Goal: Task Accomplishment & Management: Complete application form

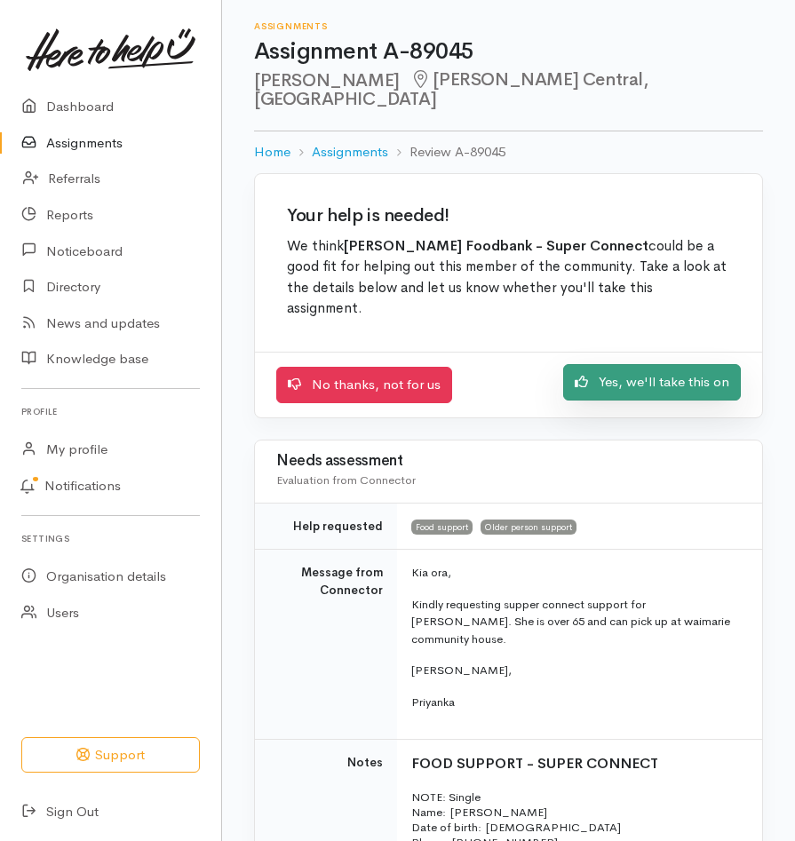
click at [639, 364] on link "Yes, we'll take this on" at bounding box center [652, 382] width 178 height 36
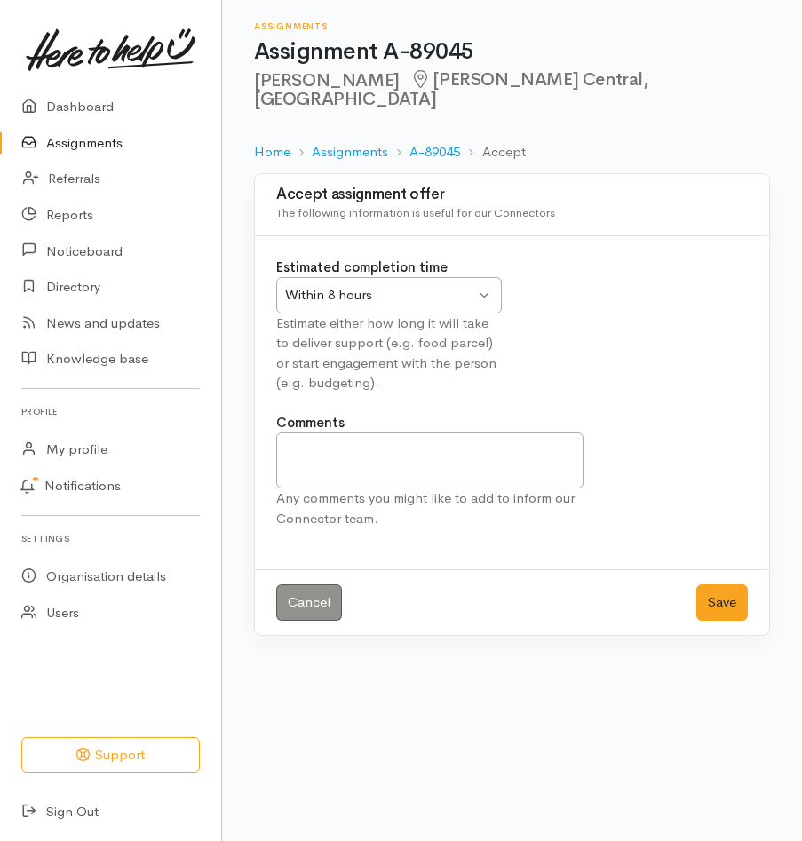
click at [483, 277] on div "Within 8 hours Within 8 hours" at bounding box center [388, 295] width 225 height 36
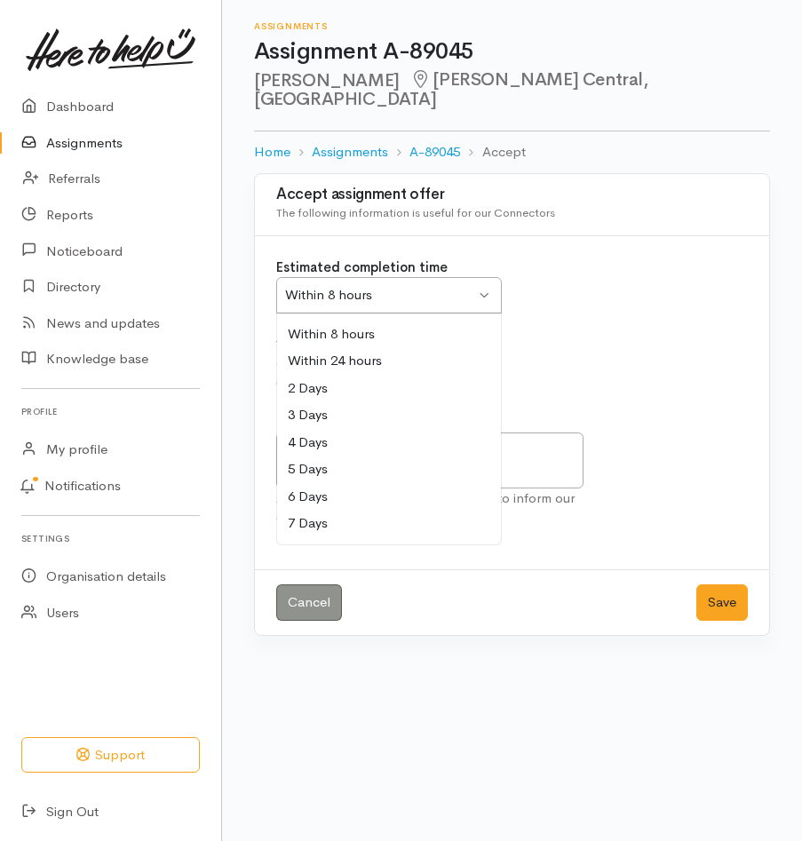
click at [483, 277] on div "Within 8 hours Within 8 hours" at bounding box center [388, 295] width 225 height 36
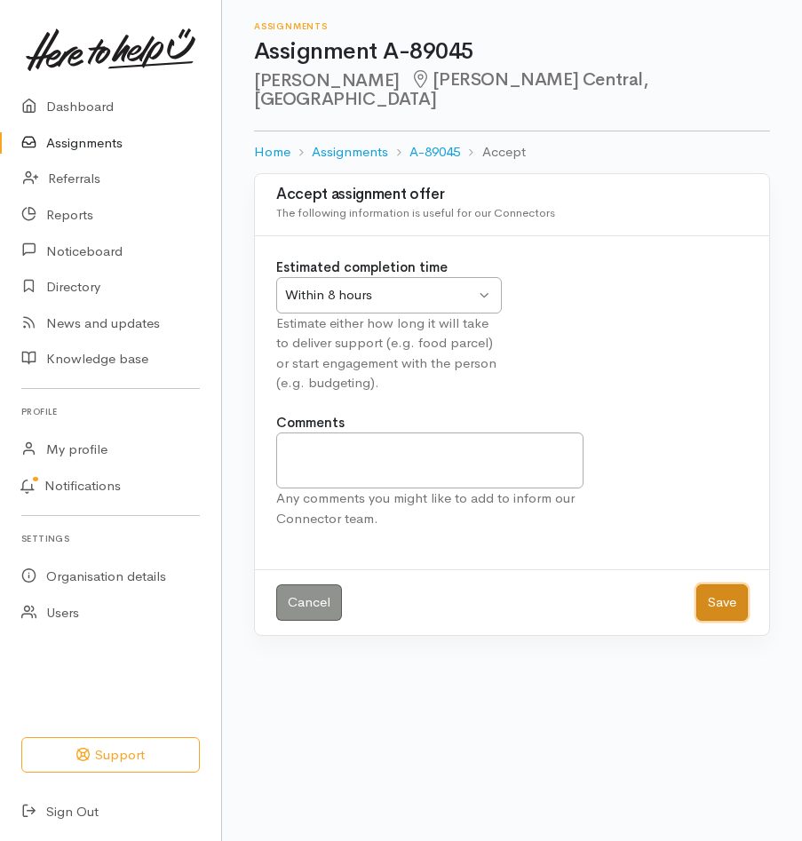
click at [716, 584] on button "Save" at bounding box center [721, 602] width 51 height 36
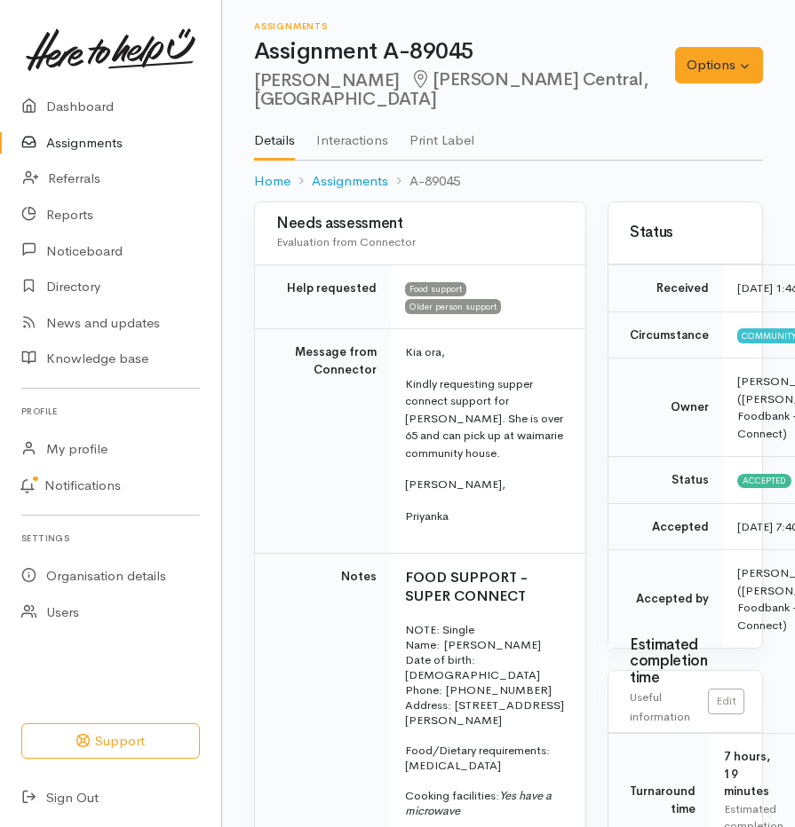
click at [535, 285] on td "Food support Older person support" at bounding box center [488, 297] width 194 height 64
click at [514, 220] on div "Needs assessment Evaluation from Connector" at bounding box center [420, 233] width 288 height 47
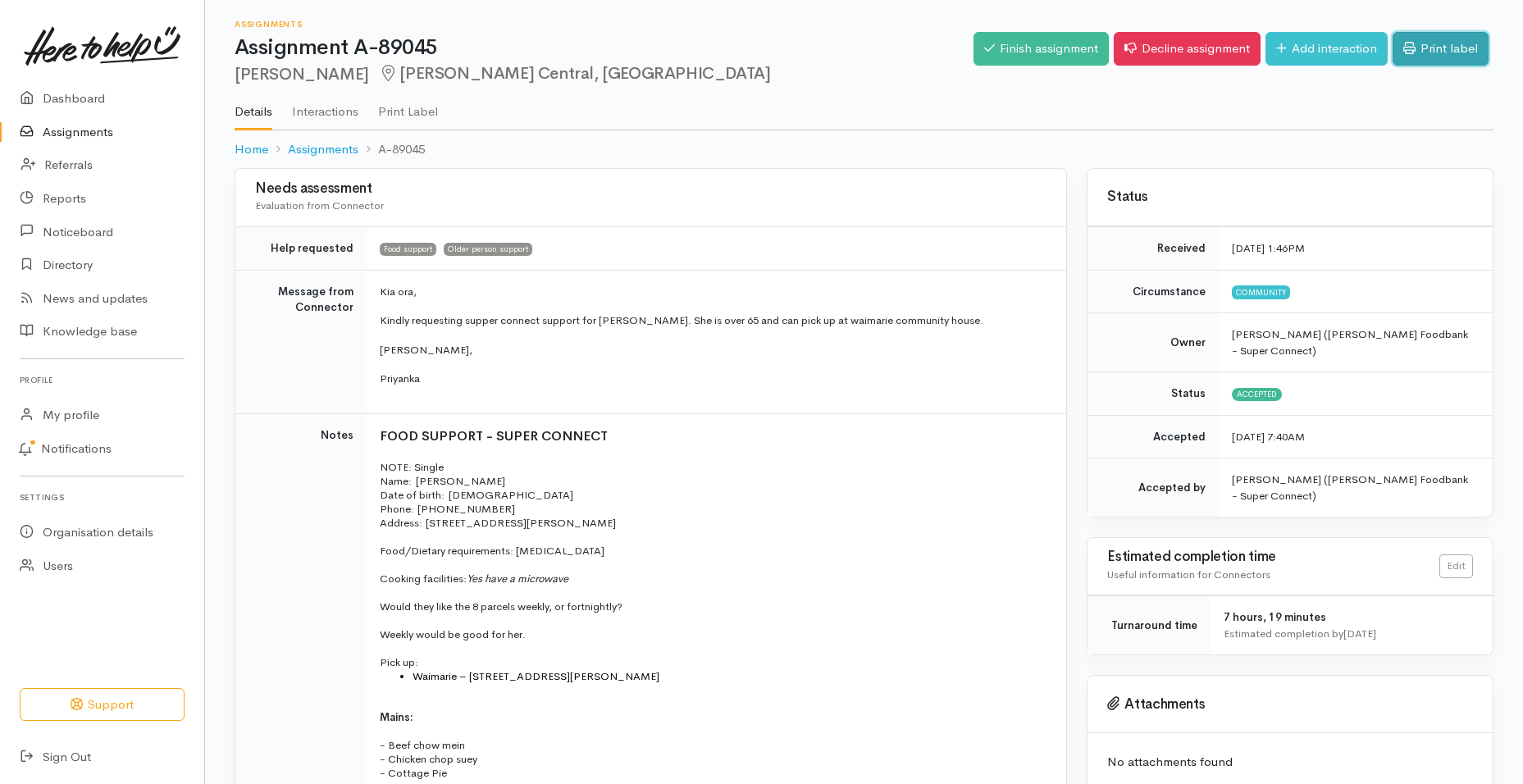
click at [740, 50] on icon at bounding box center [1408, 47] width 12 height 12
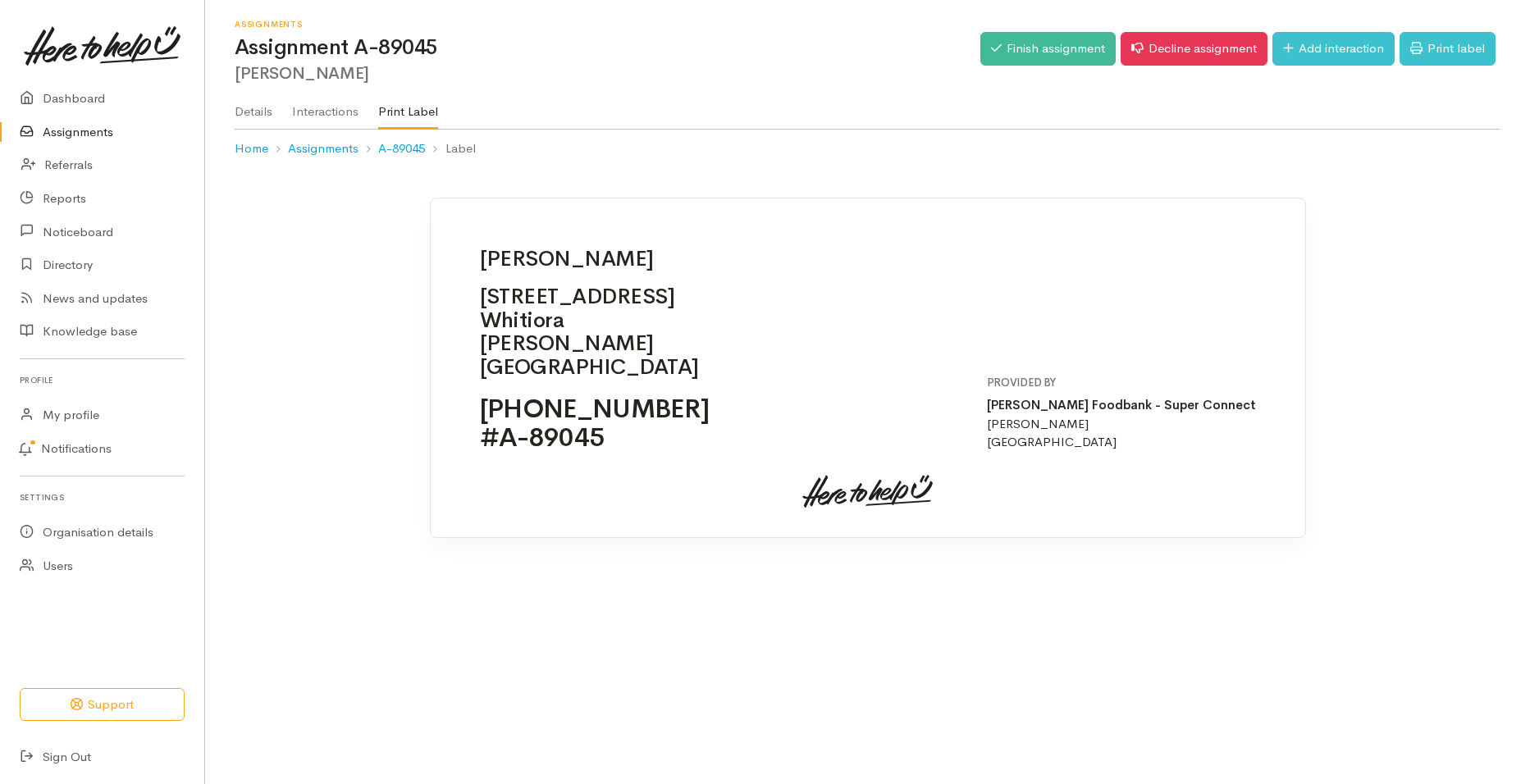
click at [95, 134] on link "Assignments" at bounding box center [102, 132] width 204 height 33
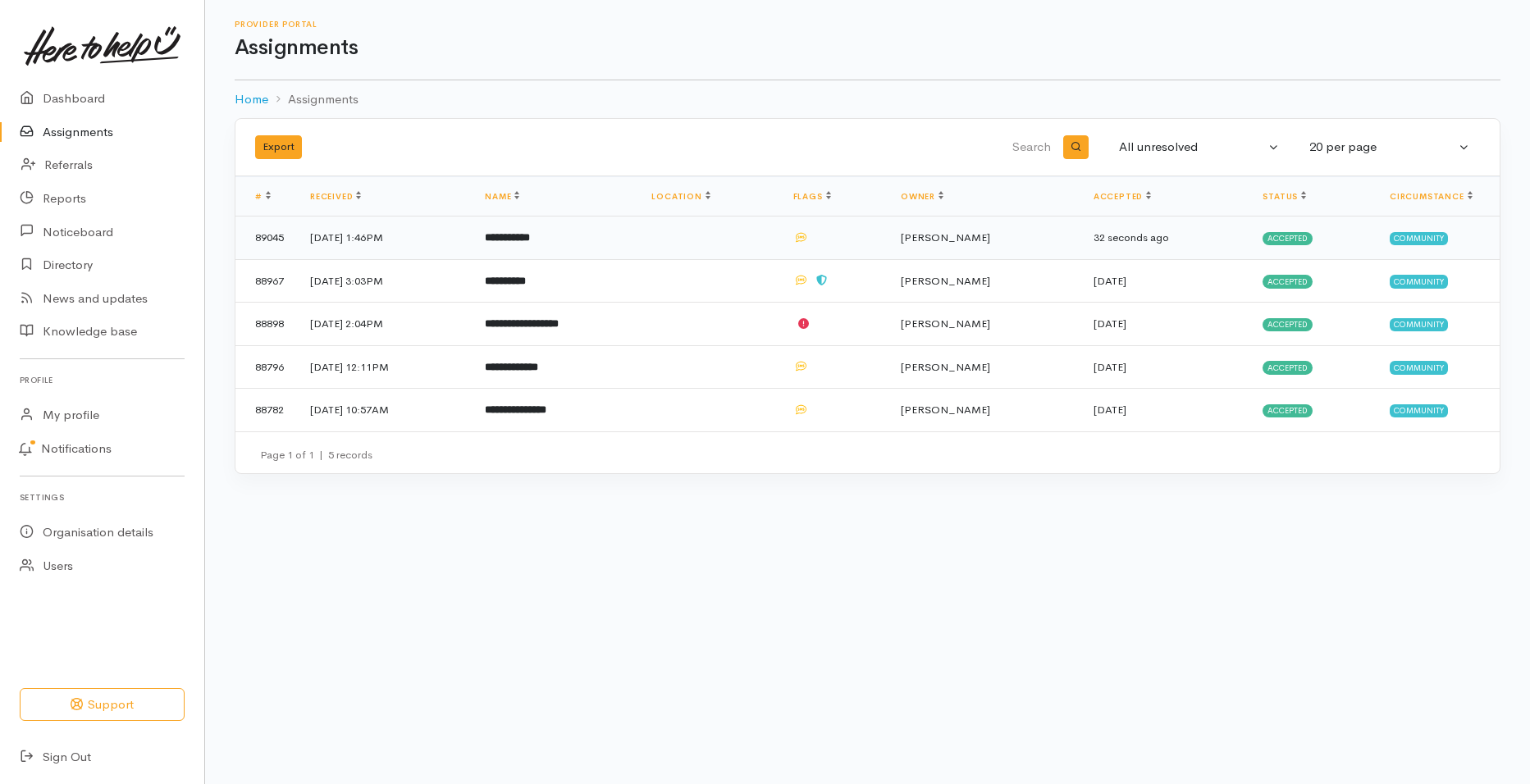
click at [529, 237] on b "**********" at bounding box center [507, 237] width 45 height 11
click at [548, 327] on b "**********" at bounding box center [522, 323] width 74 height 11
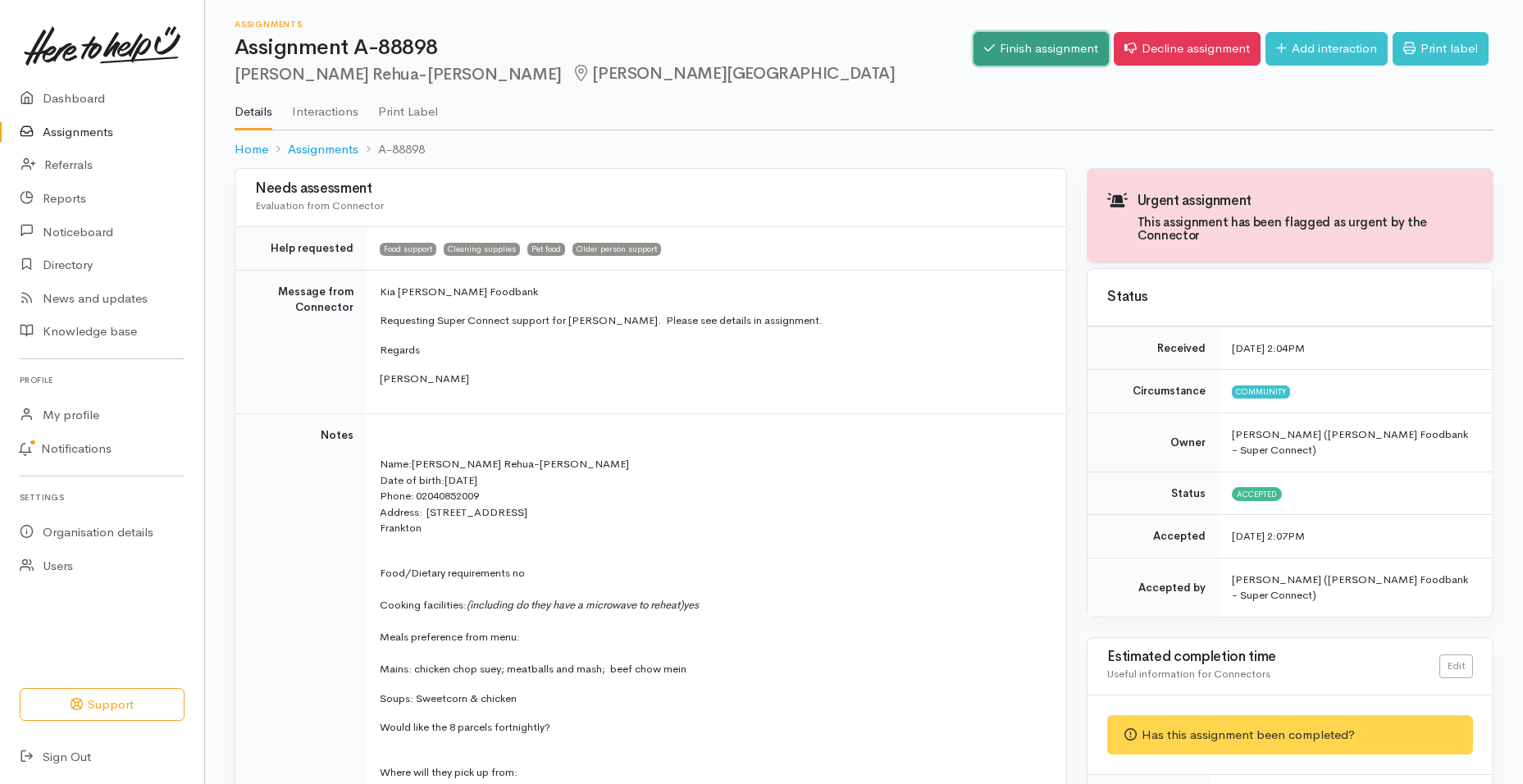
click at [1012, 60] on link "Finish assignment" at bounding box center [1041, 49] width 135 height 33
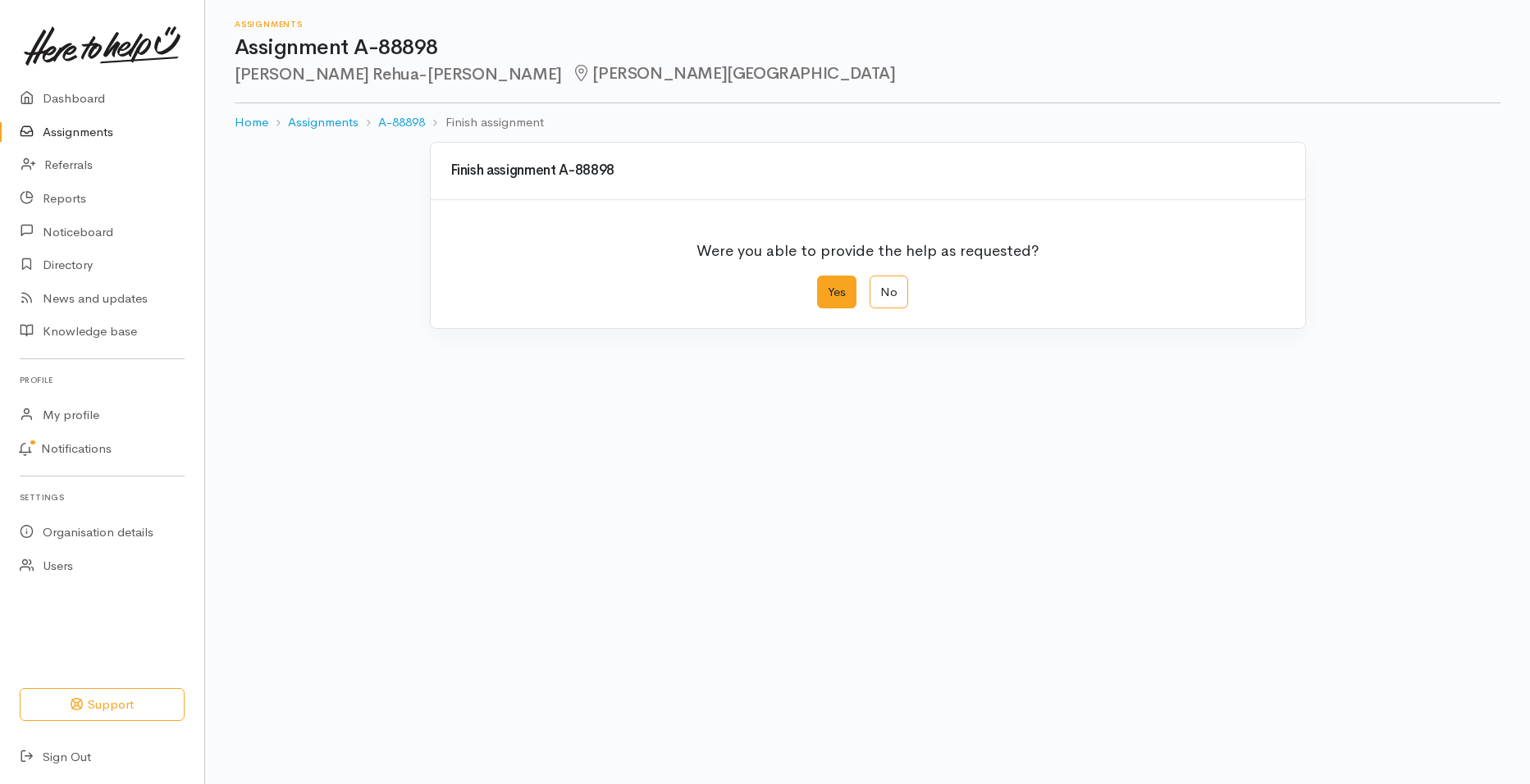
click at [853, 290] on label "Yes" at bounding box center [836, 292] width 40 height 33
click at [828, 286] on input "Yes" at bounding box center [822, 281] width 11 height 11
radio input "true"
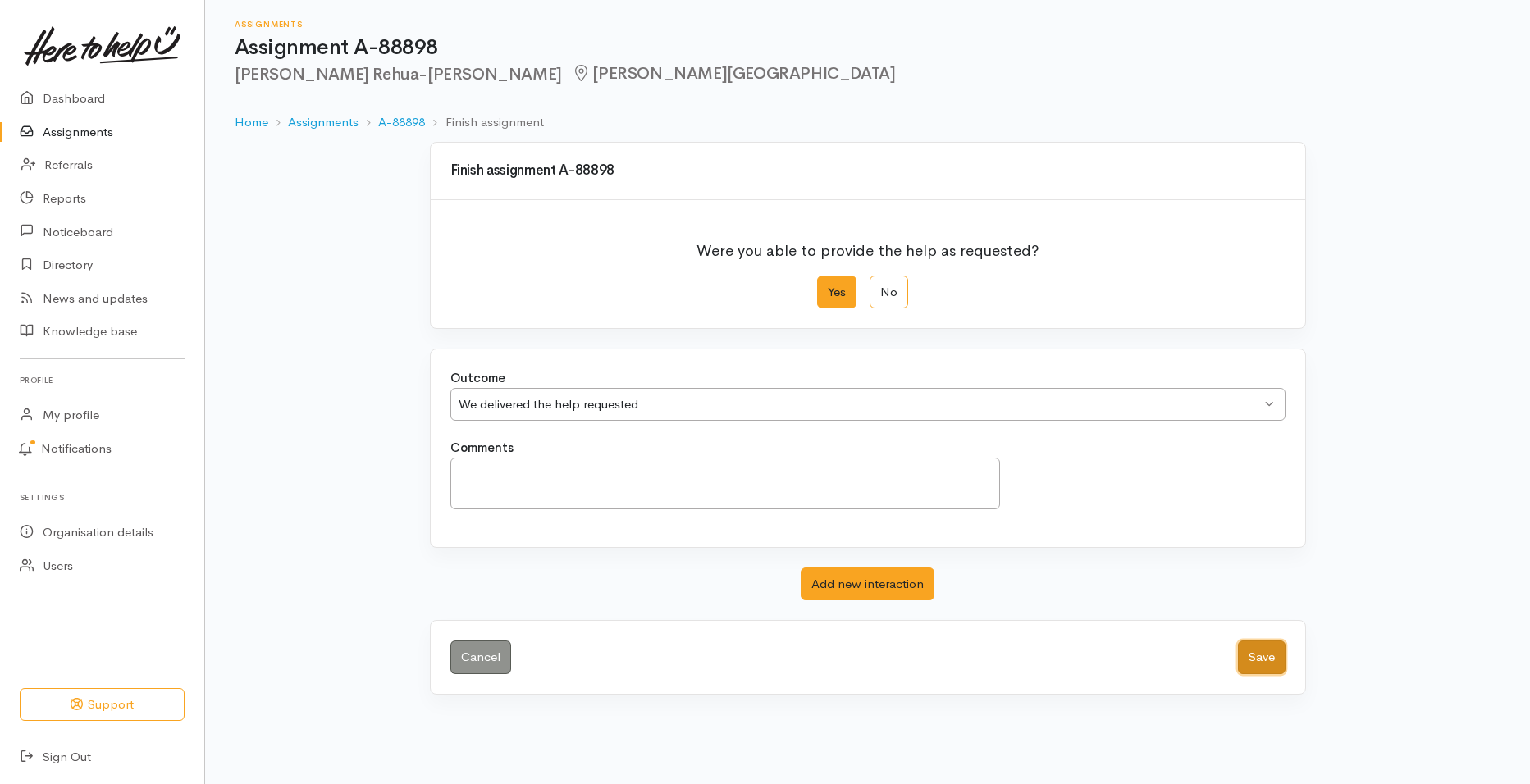
click at [1250, 654] on button "Save" at bounding box center [1261, 657] width 47 height 33
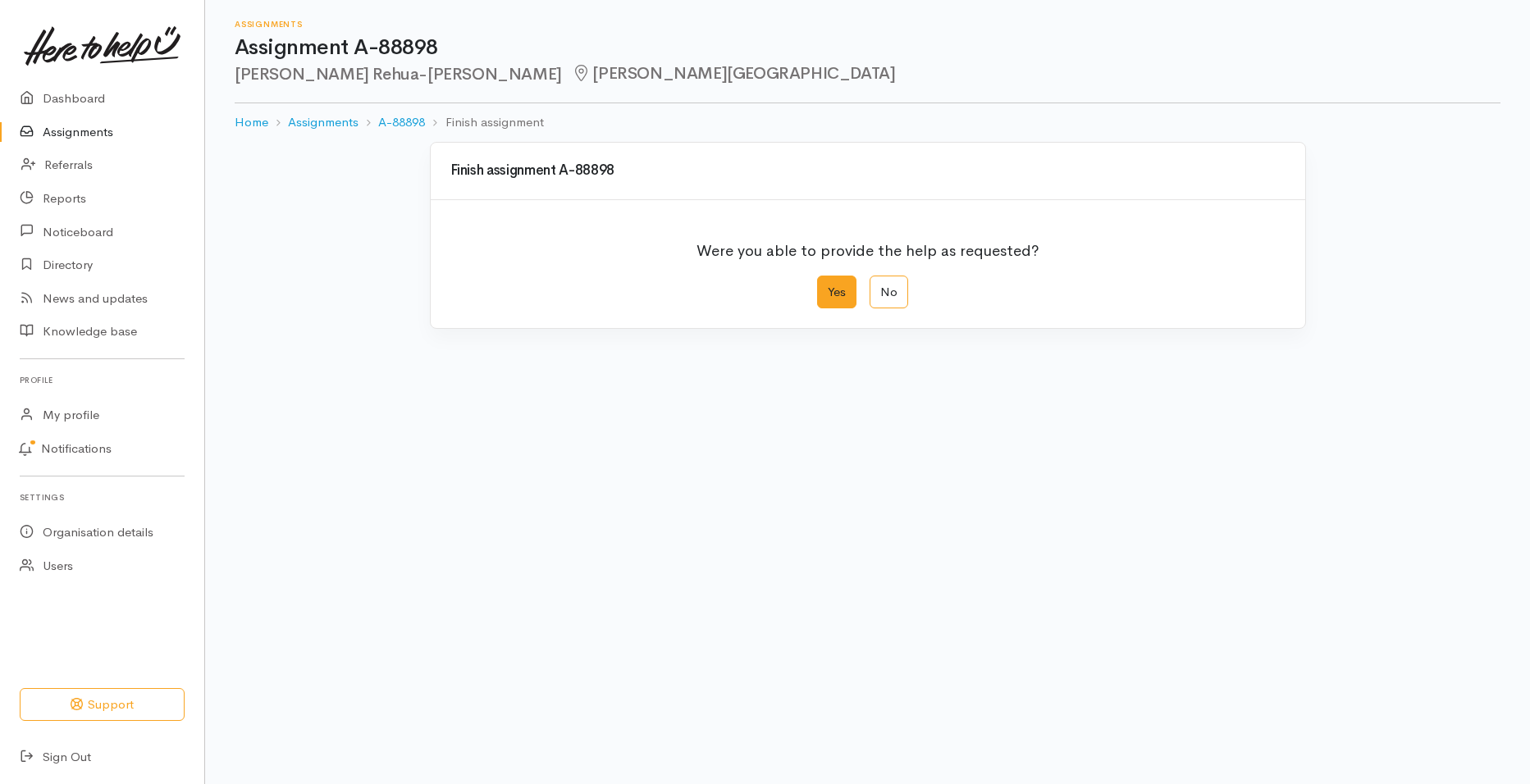
click at [843, 292] on label "Yes" at bounding box center [836, 292] width 40 height 33
click at [828, 286] on input "Yes" at bounding box center [822, 281] width 11 height 11
radio input "true"
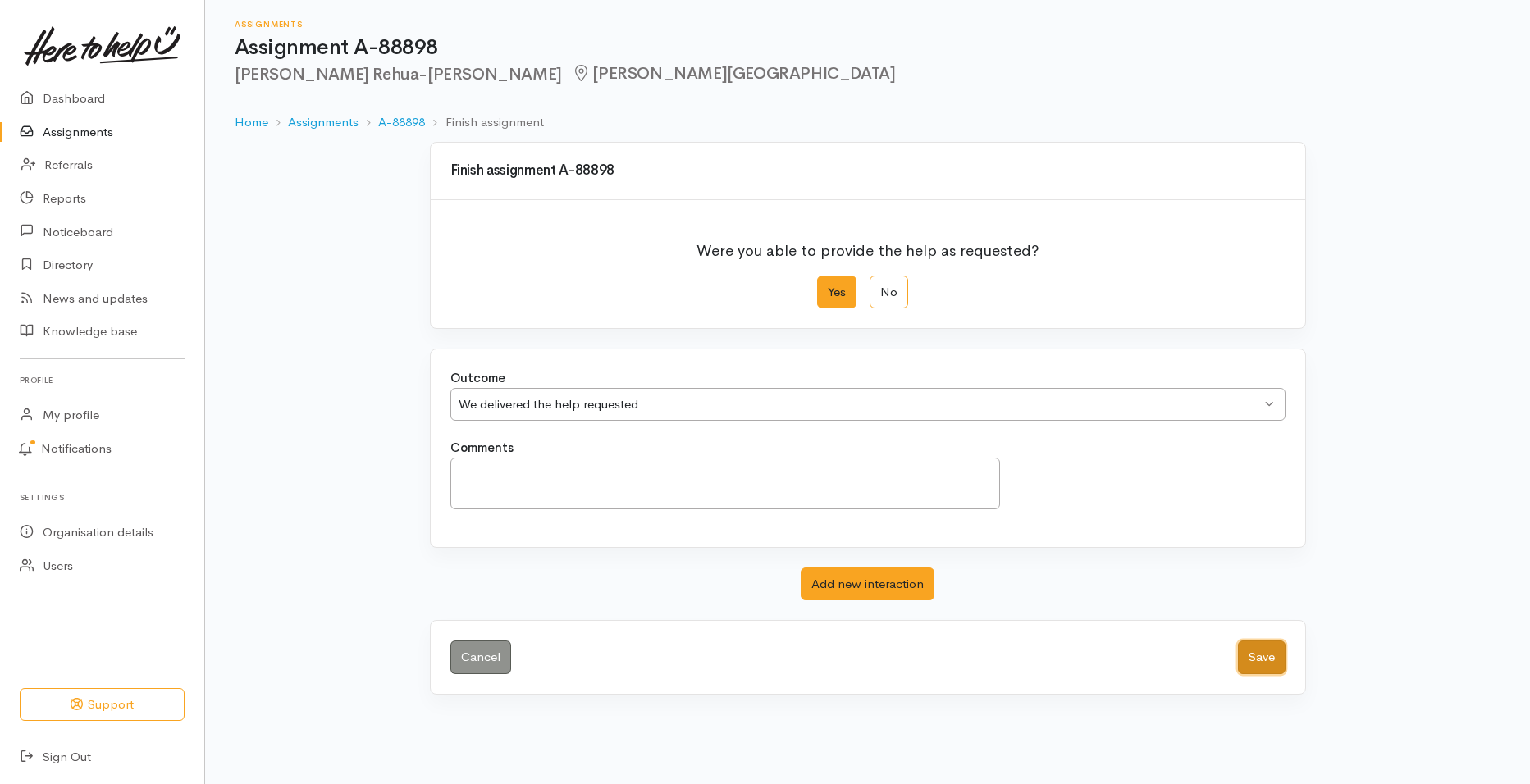
click at [1250, 658] on button "Save" at bounding box center [1261, 657] width 47 height 33
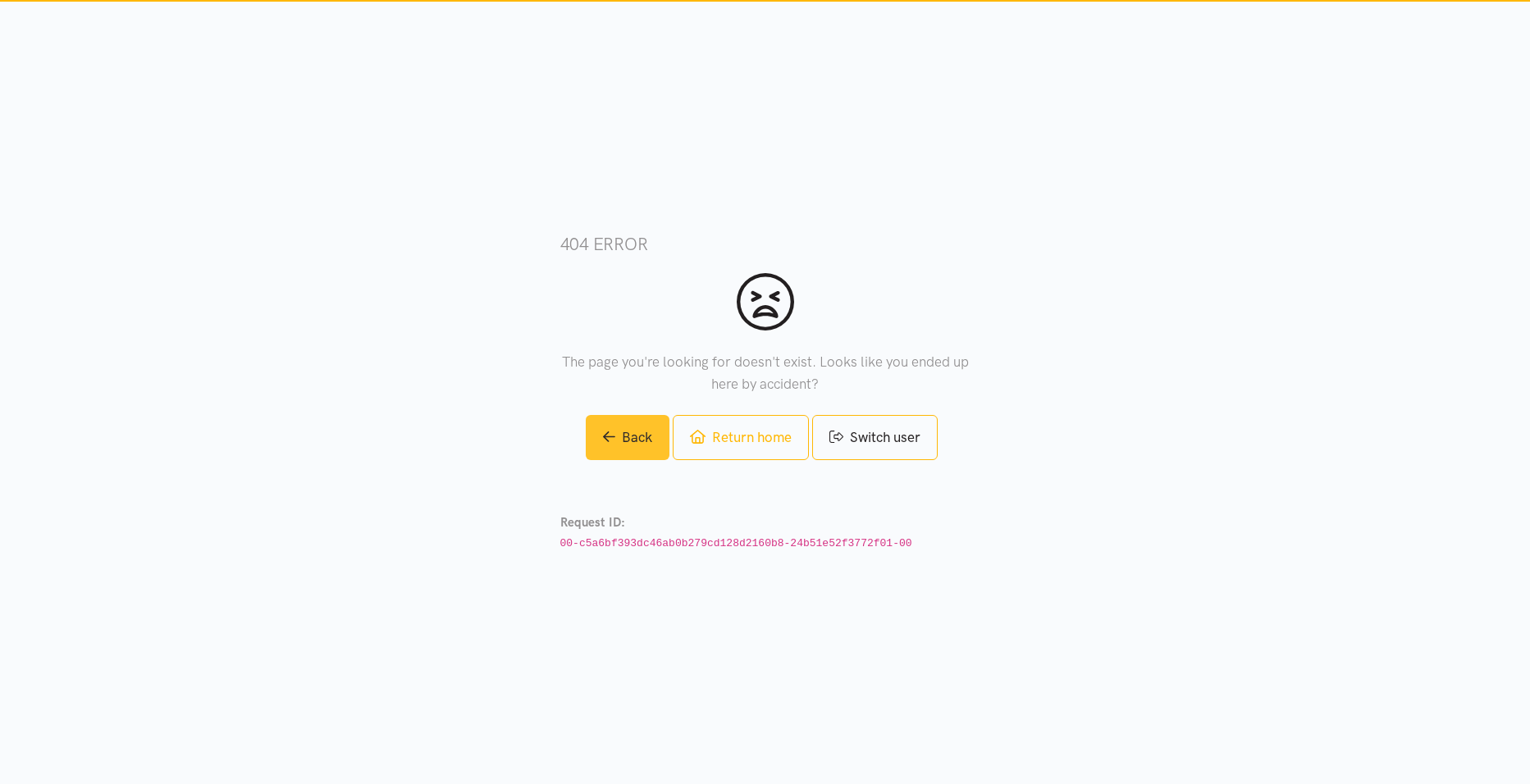
click at [630, 450] on link "Back" at bounding box center [627, 437] width 84 height 45
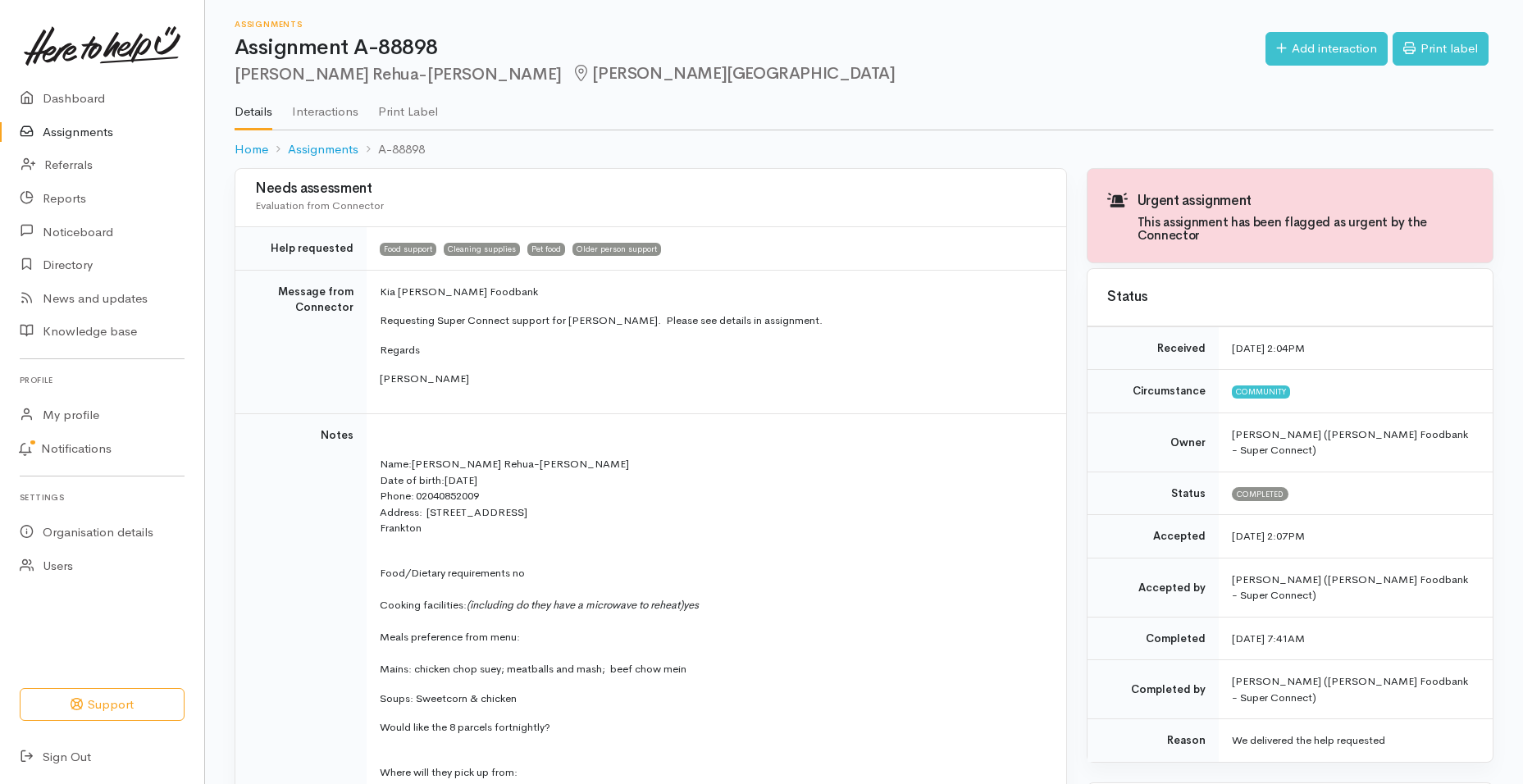
click at [107, 122] on link "Assignments" at bounding box center [102, 132] width 204 height 33
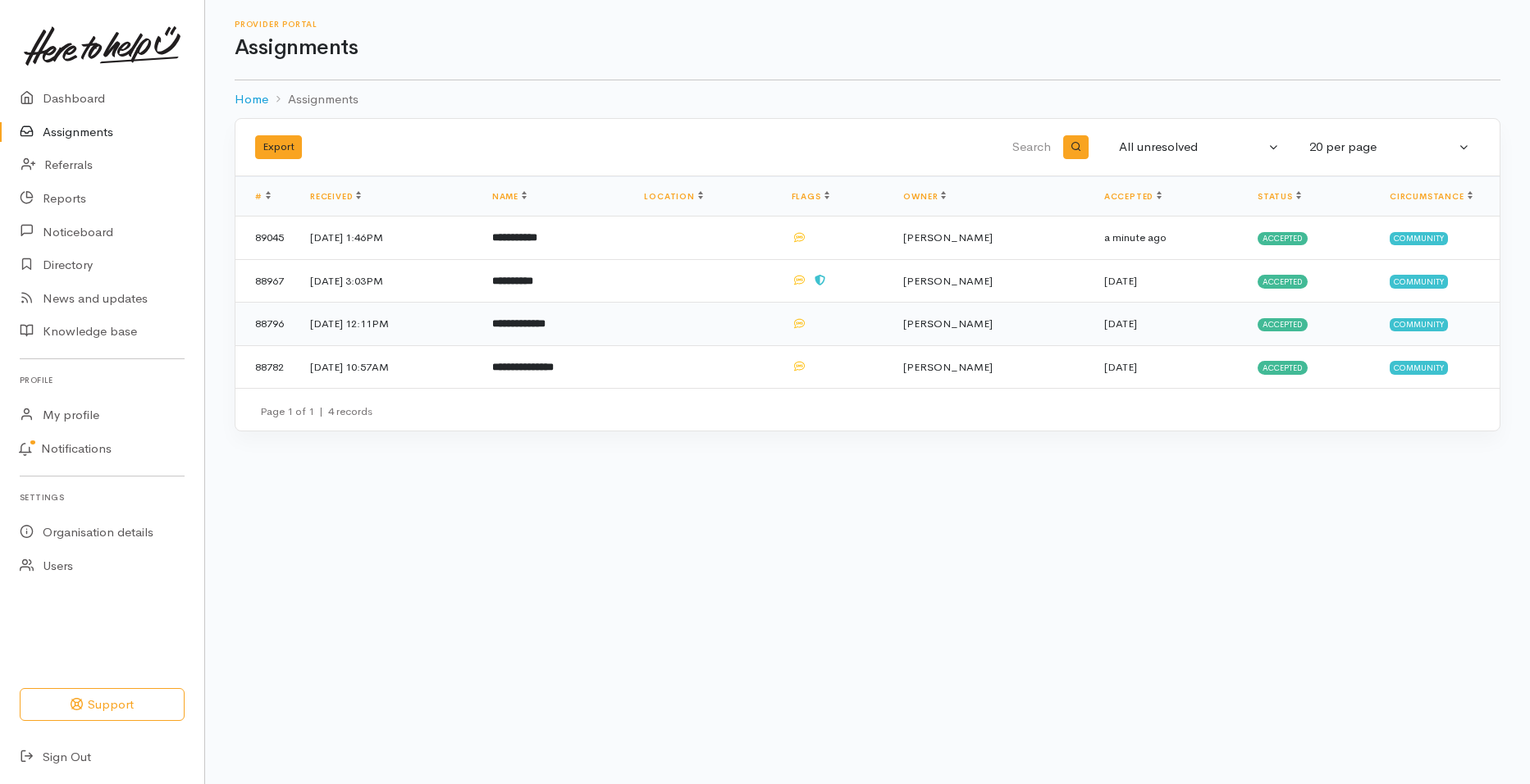
click at [545, 322] on b "**********" at bounding box center [519, 323] width 54 height 11
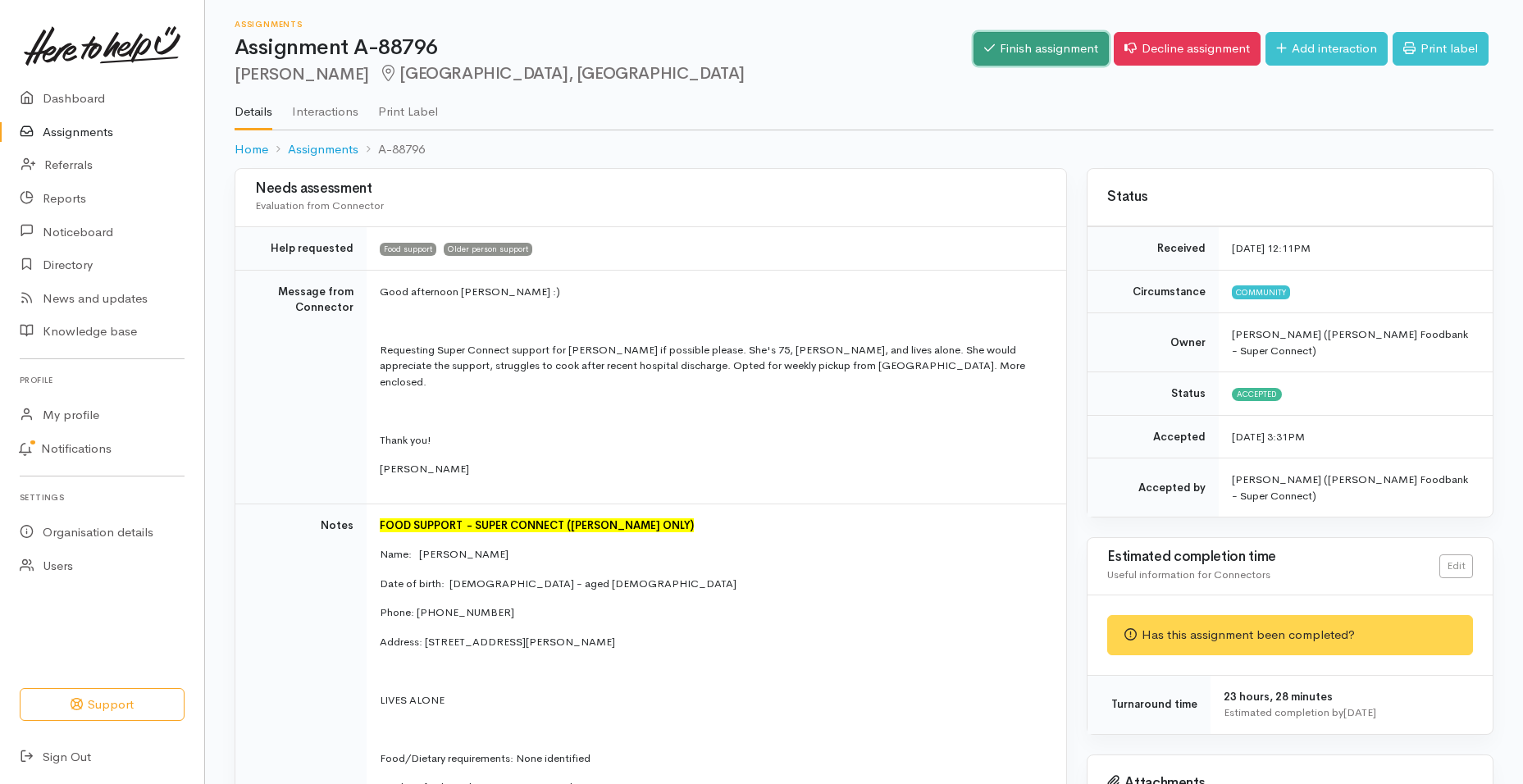
click at [1048, 59] on link "Finish assignment" at bounding box center [1041, 49] width 135 height 33
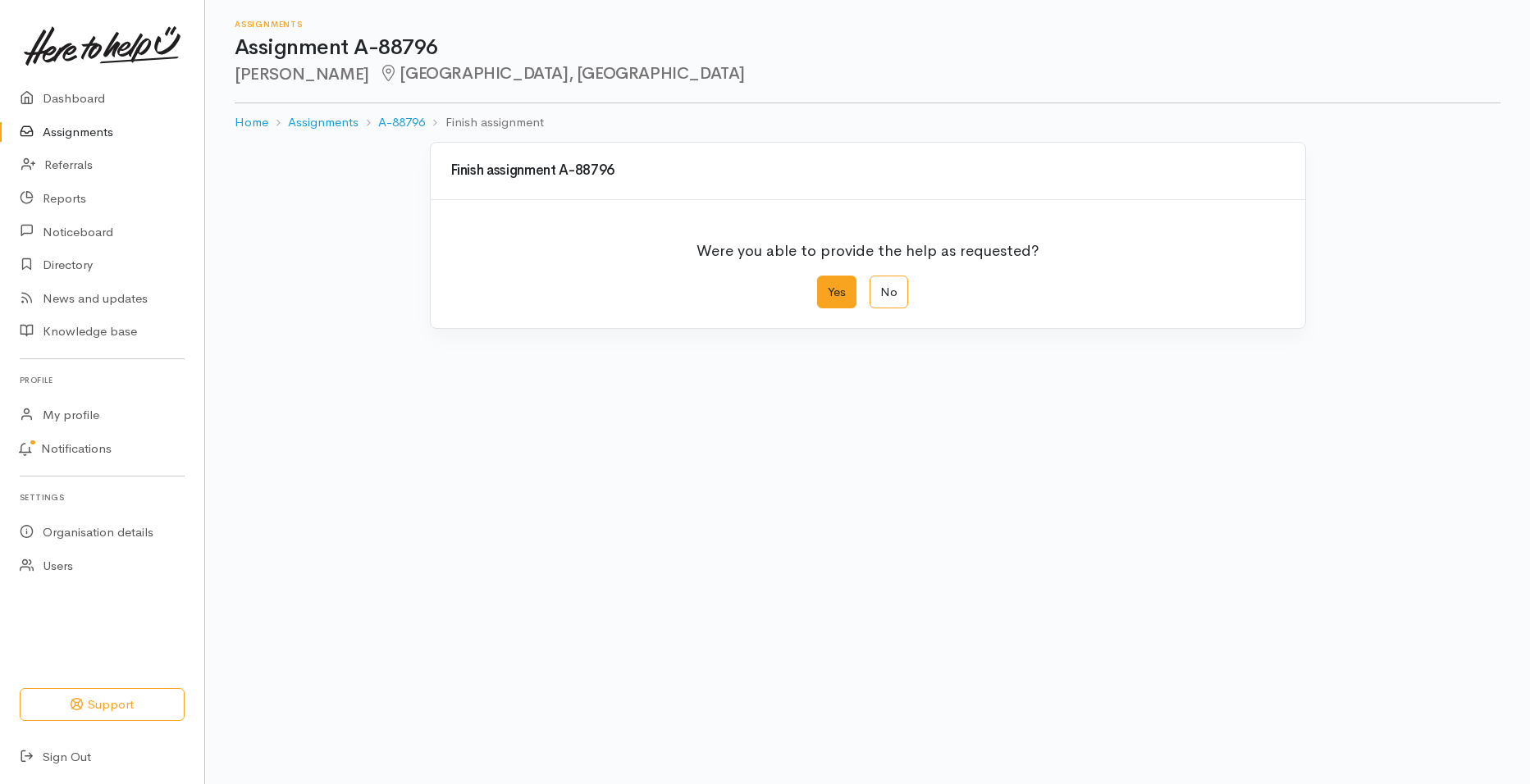
click at [853, 289] on label "Yes" at bounding box center [836, 292] width 40 height 33
click at [828, 286] on input "Yes" at bounding box center [822, 281] width 11 height 11
radio input "true"
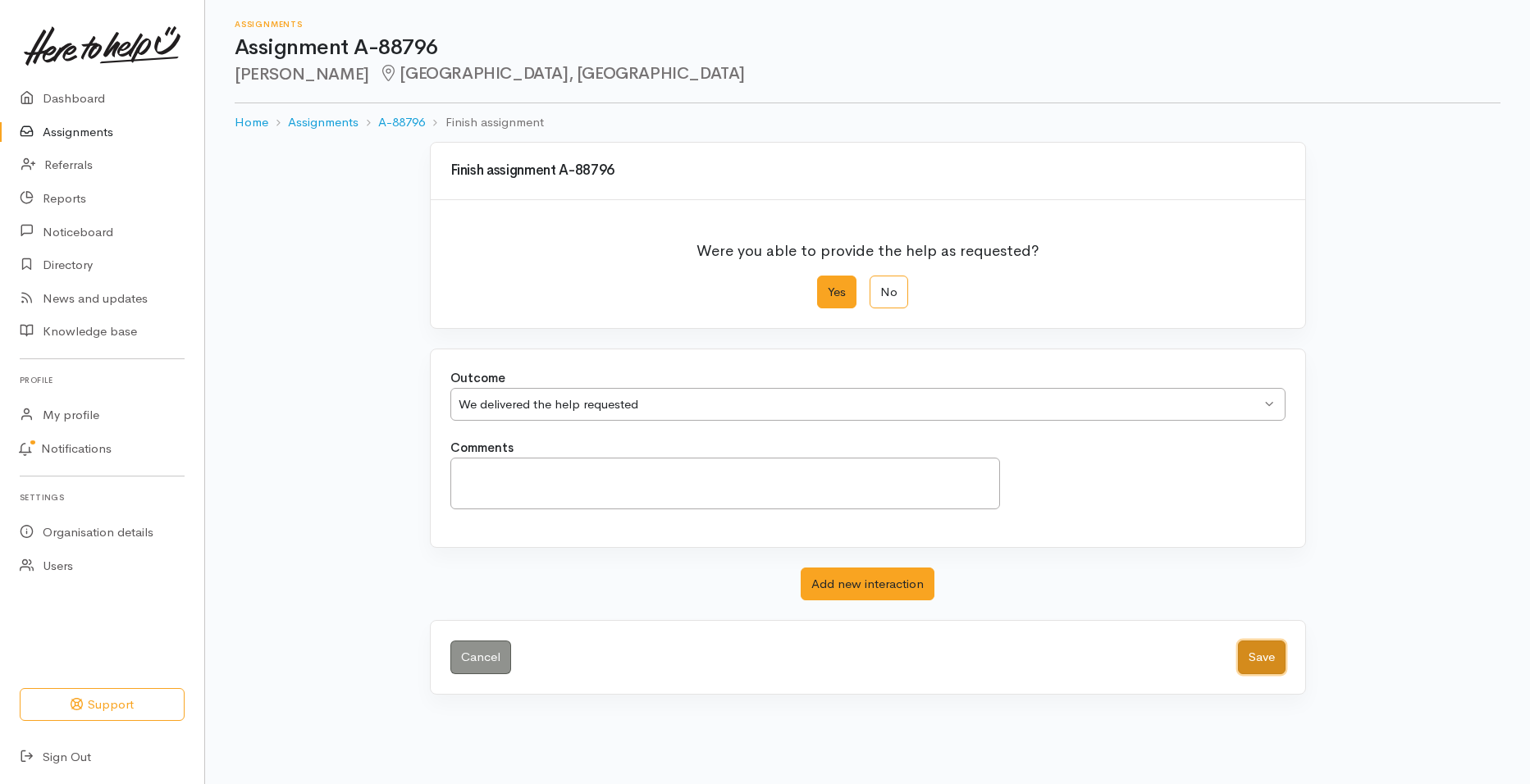
click at [1244, 657] on button "Save" at bounding box center [1261, 657] width 47 height 33
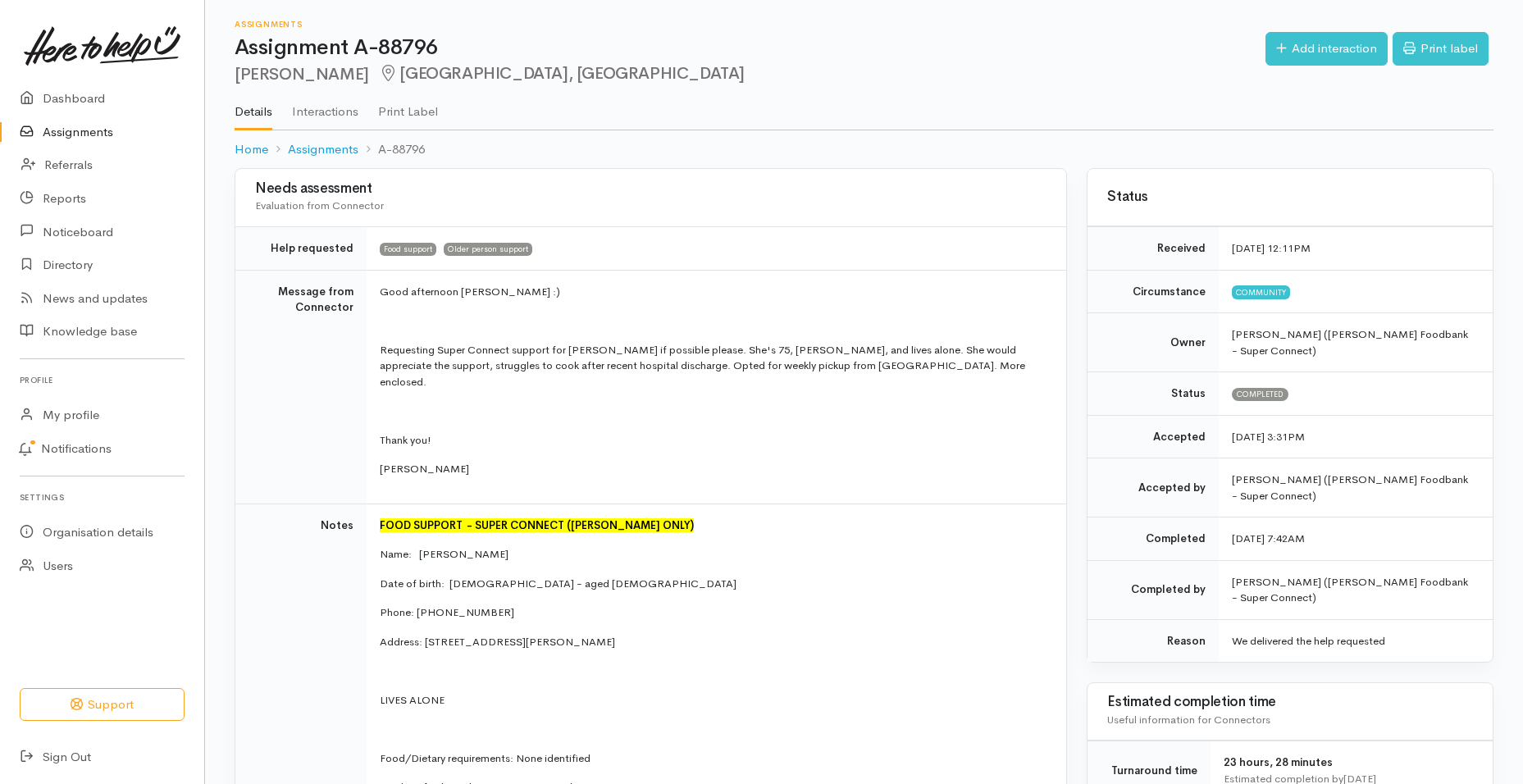
click at [68, 133] on link "Assignments" at bounding box center [102, 132] width 204 height 33
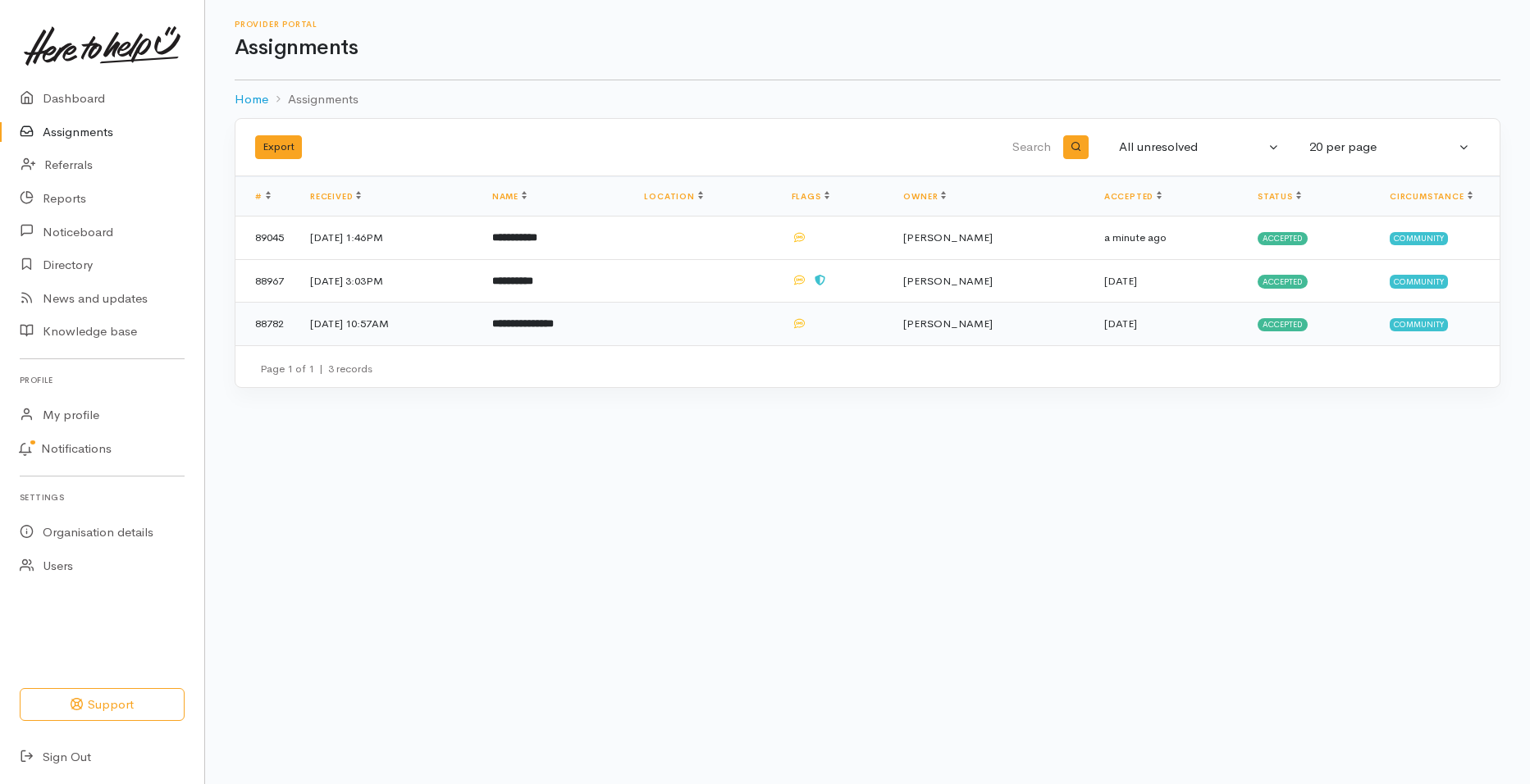
click at [553, 323] on b "**********" at bounding box center [523, 323] width 62 height 11
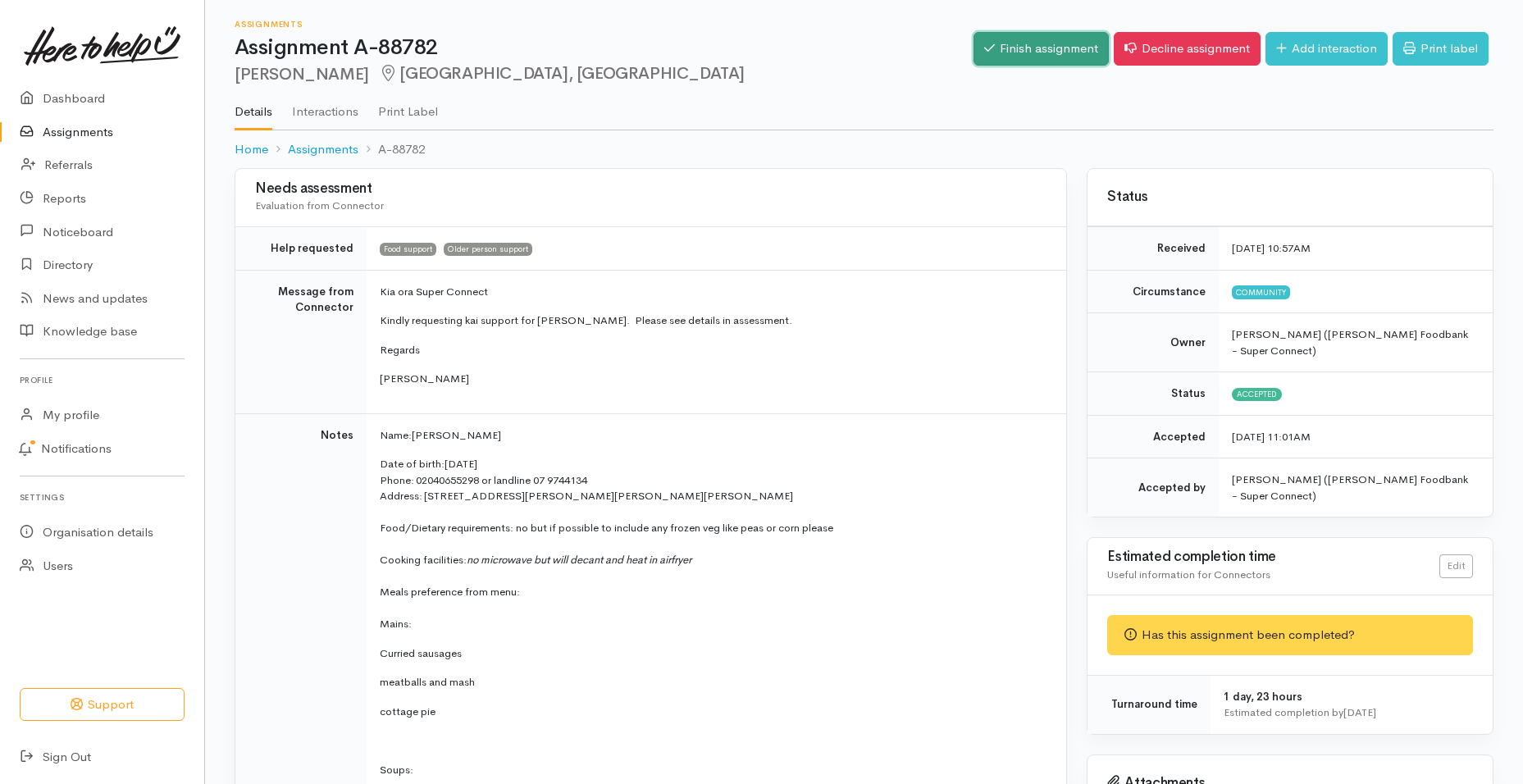
click at [1059, 43] on link "Finish assignment" at bounding box center [1041, 49] width 135 height 33
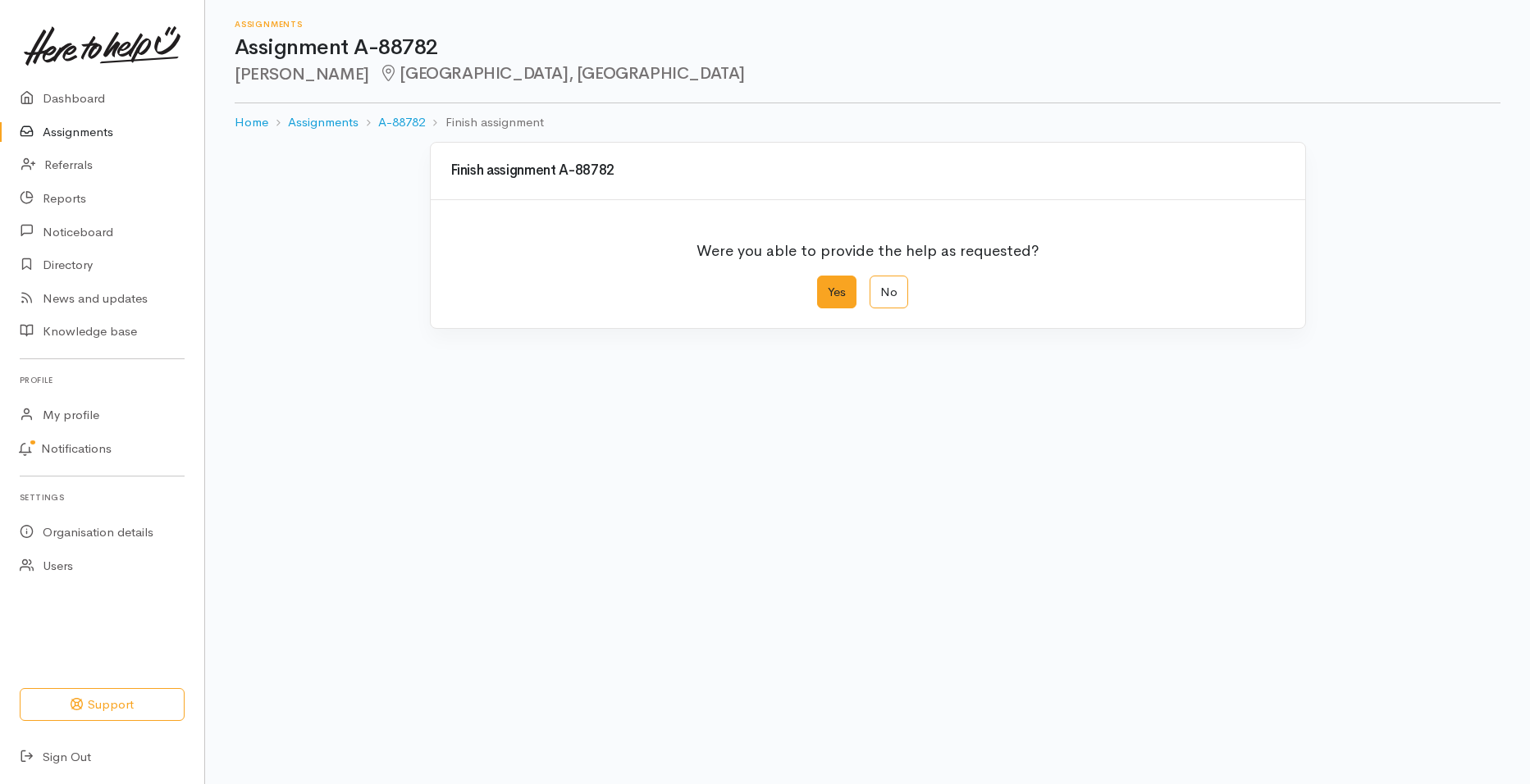
click at [832, 289] on label "Yes" at bounding box center [836, 292] width 40 height 33
click at [828, 286] on input "Yes" at bounding box center [822, 281] width 11 height 11
radio input "true"
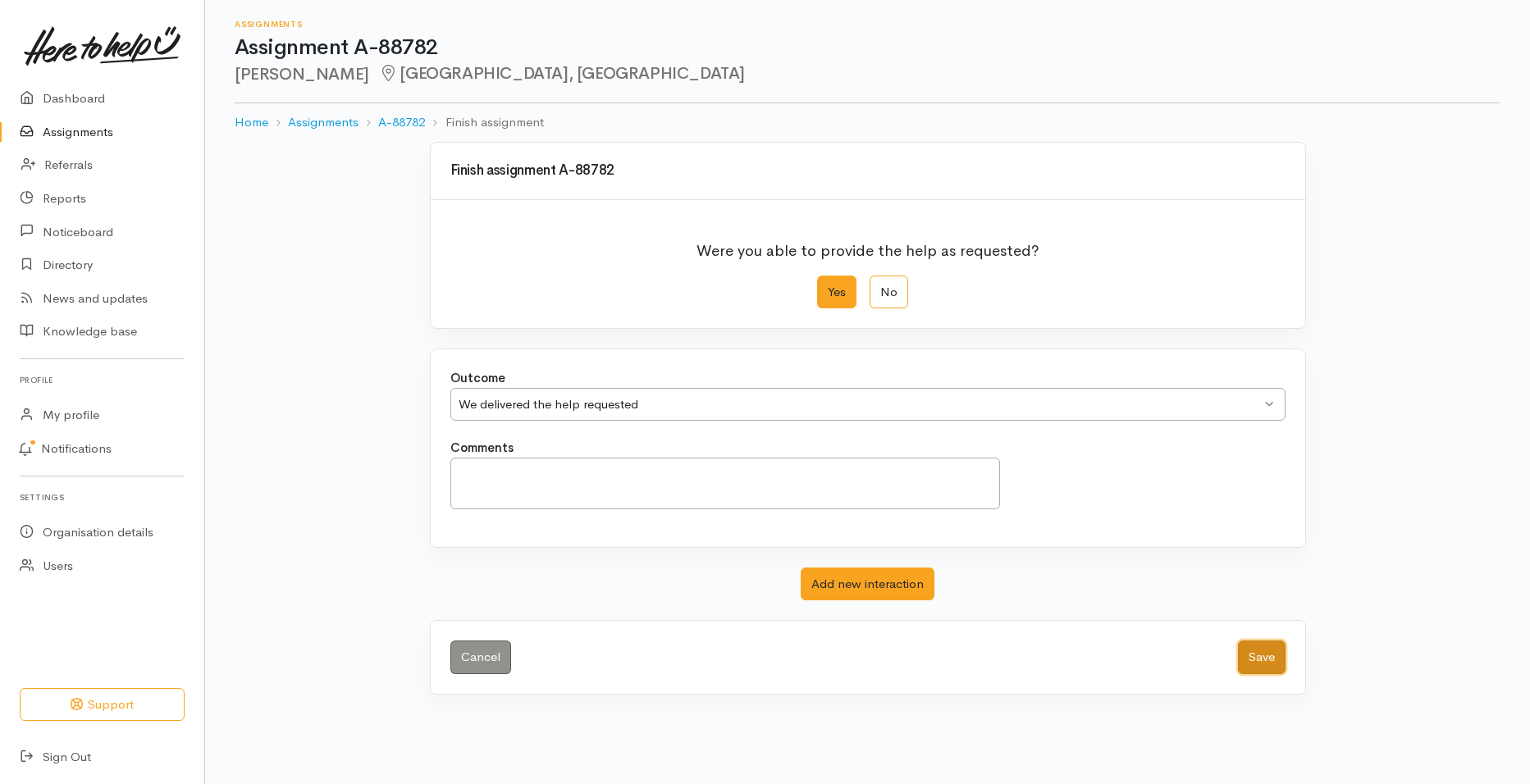
click at [1266, 660] on button "Save" at bounding box center [1261, 657] width 47 height 33
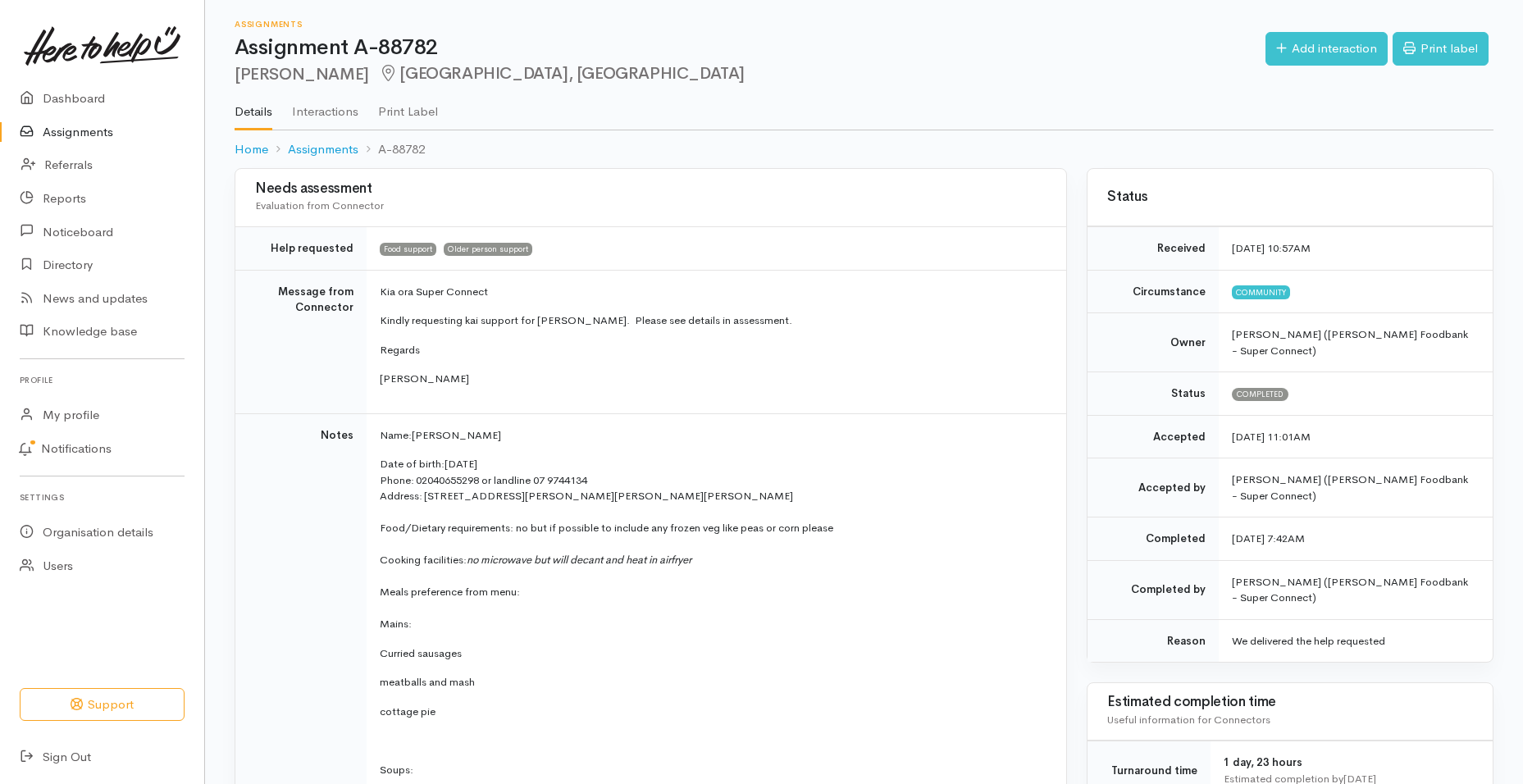
click at [66, 135] on link "Assignments" at bounding box center [102, 132] width 204 height 33
